Goal: Find specific page/section: Find specific page/section

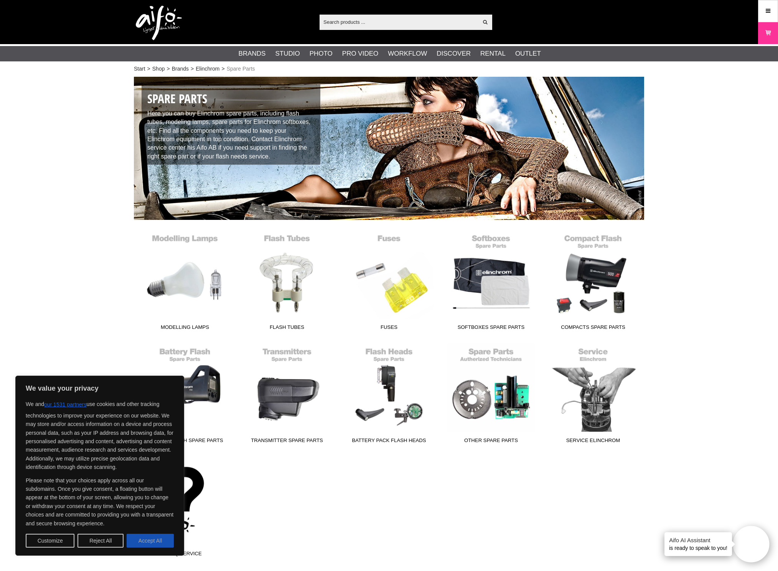
click at [140, 540] on button "Accept All" at bounding box center [150, 540] width 47 height 14
checkbox input "true"
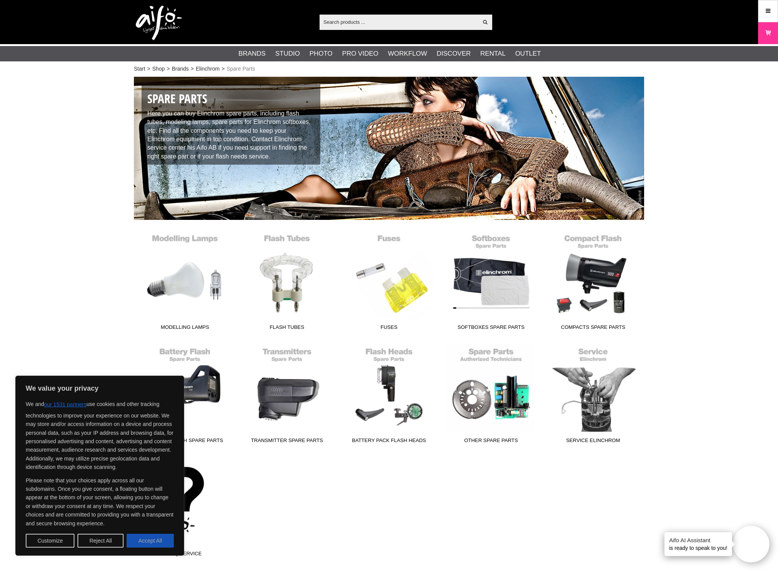
checkbox input "true"
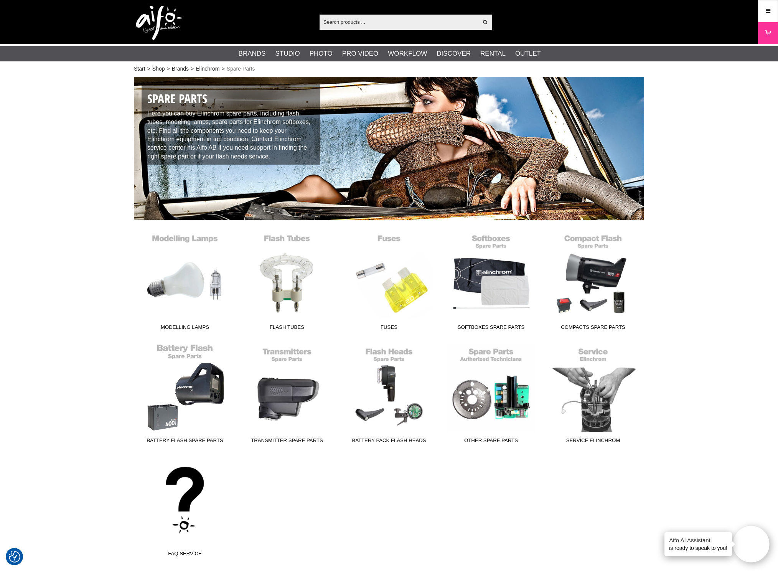
click at [199, 395] on link "Battery Flash Spare parts" at bounding box center [185, 395] width 102 height 104
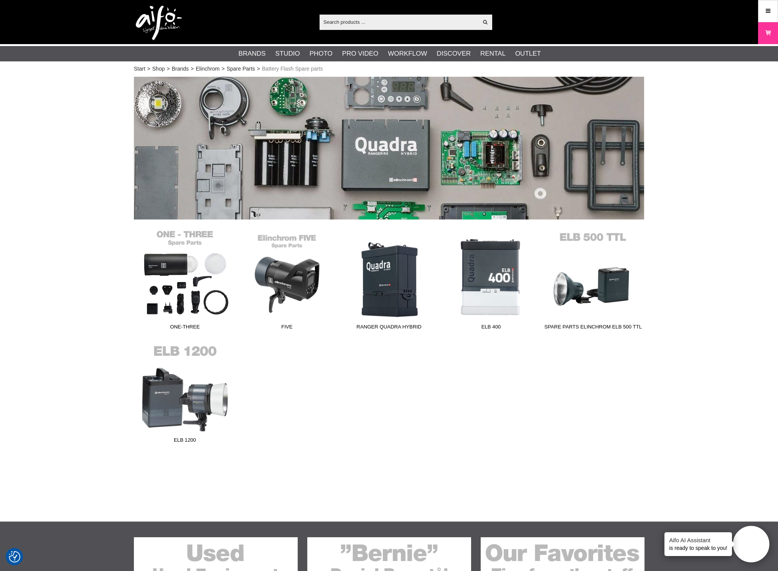
click at [183, 302] on link "ONE-THREE" at bounding box center [185, 282] width 102 height 104
